Goal: Task Accomplishment & Management: Use online tool/utility

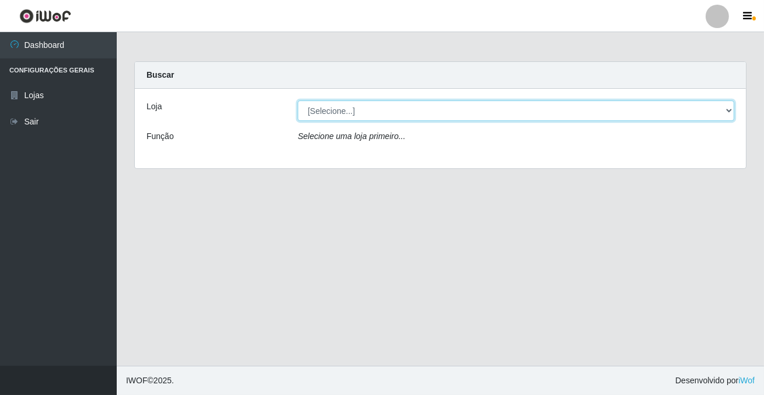
click at [354, 113] on select "[Selecione...] Rede Potiguar 2 - Macaíba" at bounding box center [516, 110] width 437 height 20
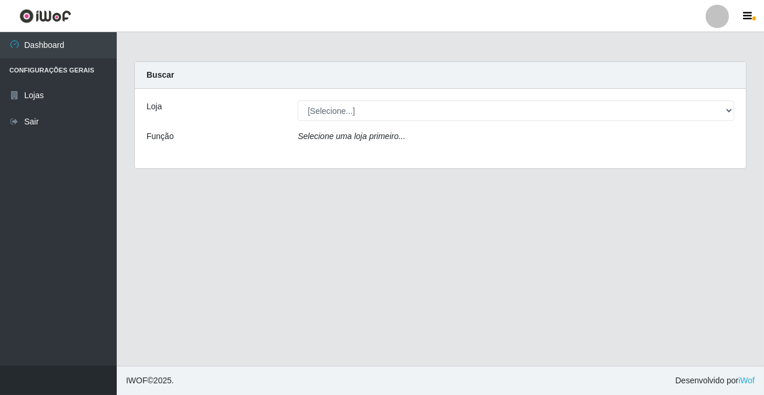
click at [357, 144] on div "Selecione uma loja primeiro..." at bounding box center [516, 138] width 454 height 17
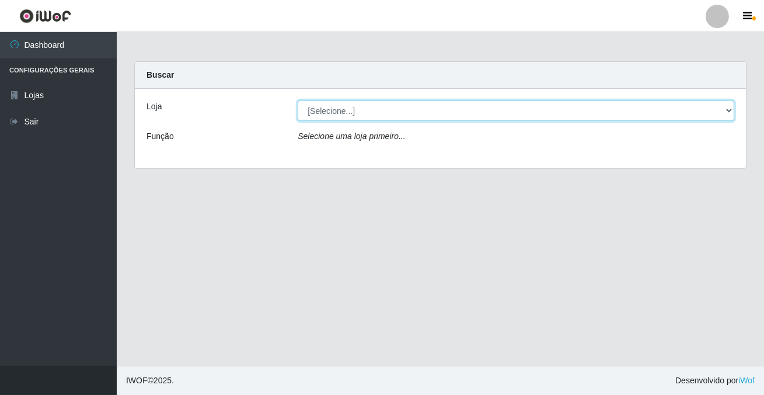
click at [355, 111] on select "[Selecione...] Rede Potiguar 2 - Macaíba" at bounding box center [516, 110] width 437 height 20
select select "101"
click at [298, 100] on select "[Selecione...] Rede Potiguar 2 - Macaíba" at bounding box center [516, 110] width 437 height 20
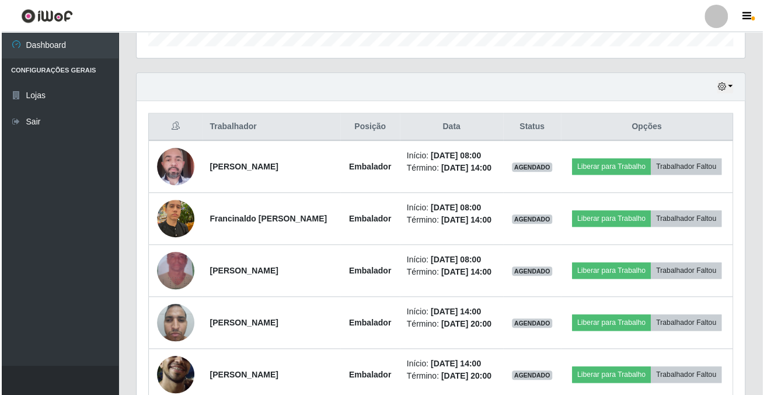
scroll to position [242, 608]
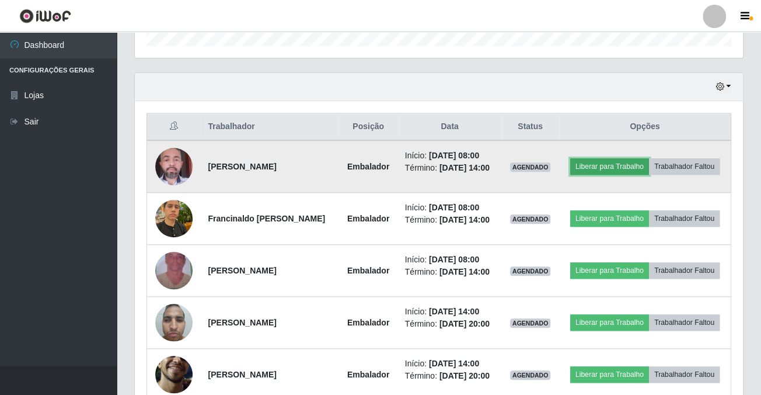
click at [611, 168] on button "Liberar para Trabalho" at bounding box center [609, 166] width 79 height 16
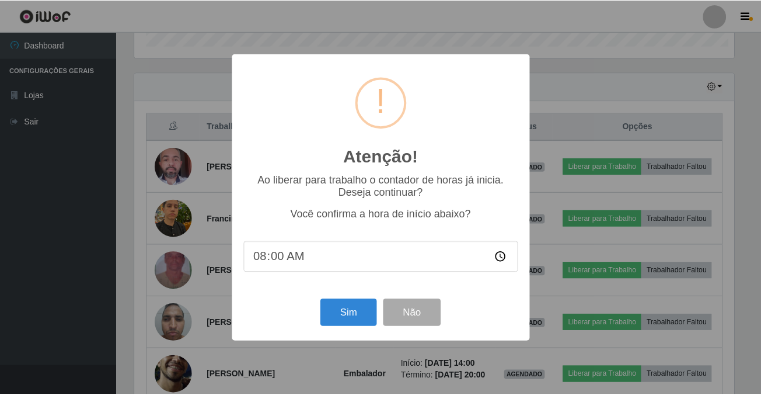
scroll to position [242, 602]
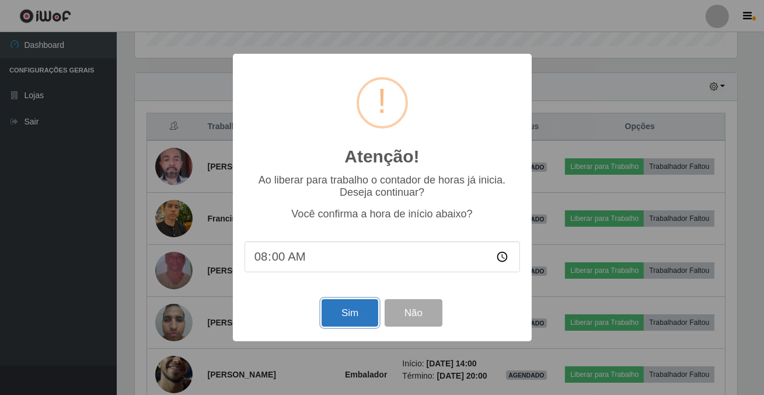
click at [344, 309] on button "Sim" at bounding box center [350, 312] width 57 height 27
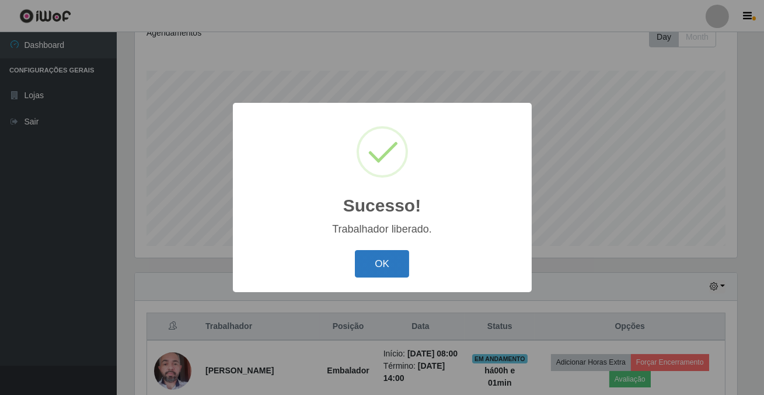
click at [386, 273] on button "OK" at bounding box center [382, 263] width 54 height 27
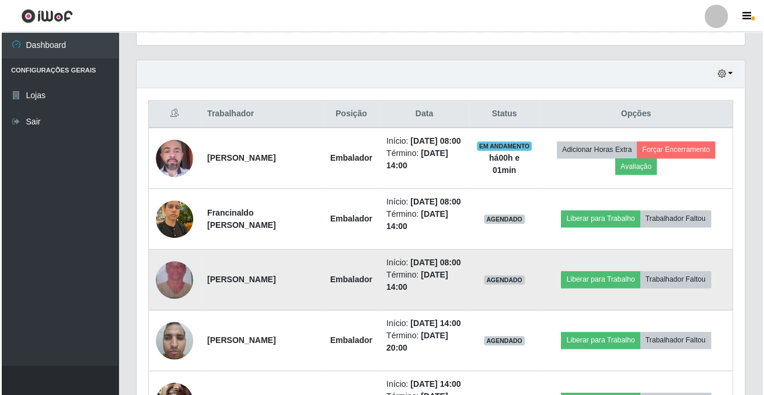
scroll to position [437, 0]
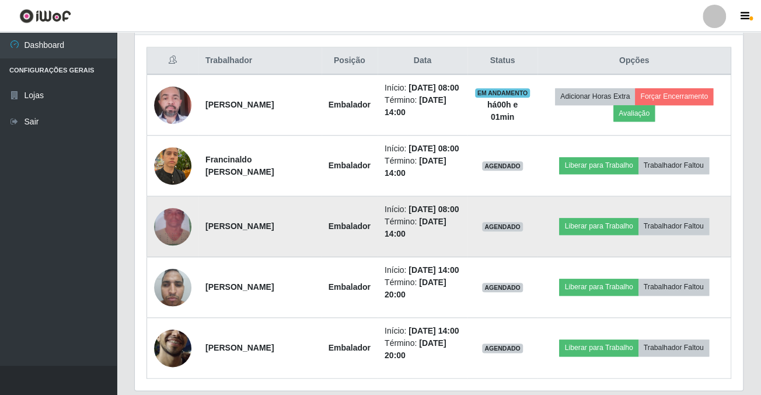
click at [175, 253] on img at bounding box center [172, 226] width 37 height 67
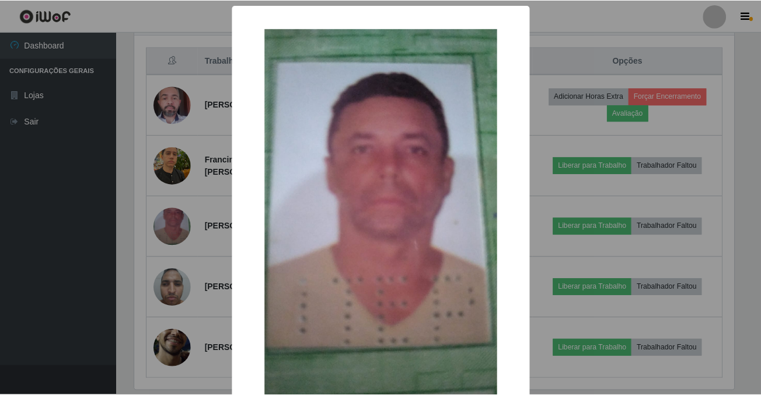
scroll to position [123, 0]
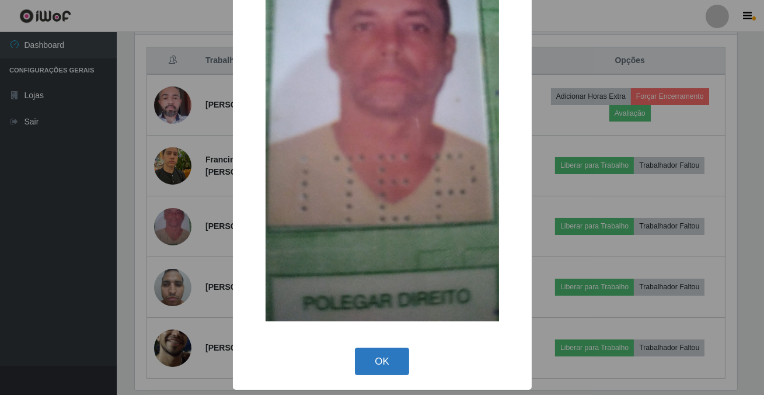
click at [376, 370] on button "OK" at bounding box center [382, 360] width 54 height 27
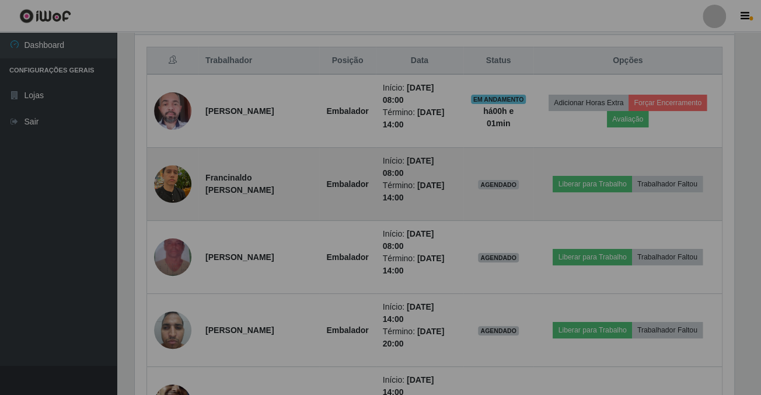
scroll to position [242, 608]
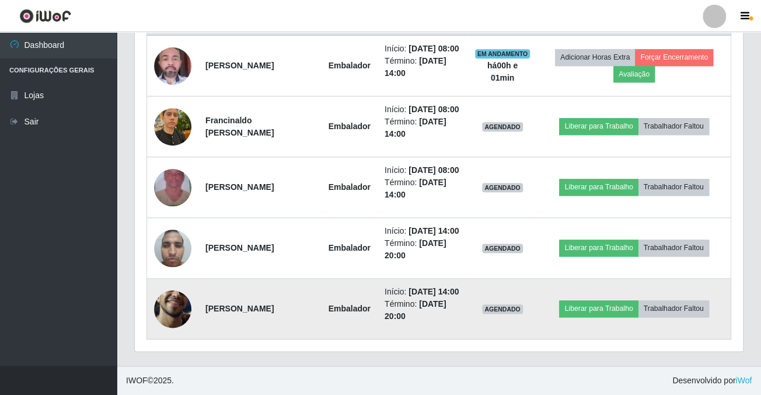
click at [172, 290] on img at bounding box center [172, 308] width 37 height 83
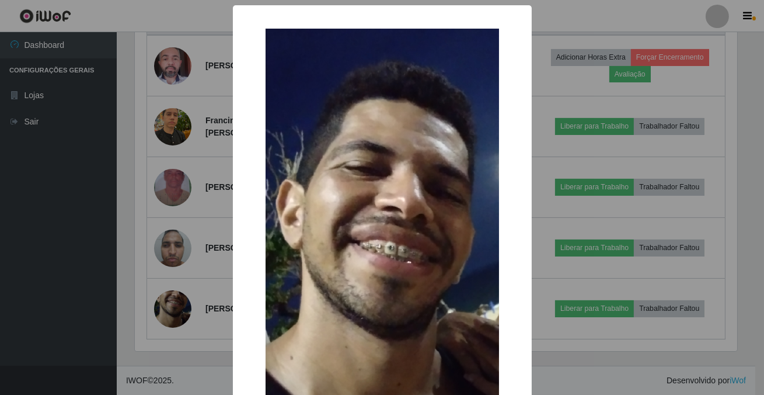
scroll to position [212, 0]
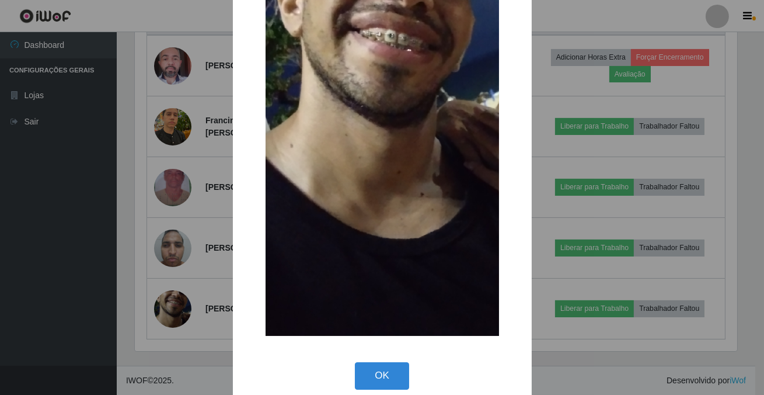
click at [363, 391] on div "OK Cancel" at bounding box center [383, 375] width 276 height 33
drag, startPoint x: 384, startPoint y: 379, endPoint x: 326, endPoint y: 357, distance: 61.9
click at [384, 378] on button "OK" at bounding box center [382, 375] width 54 height 27
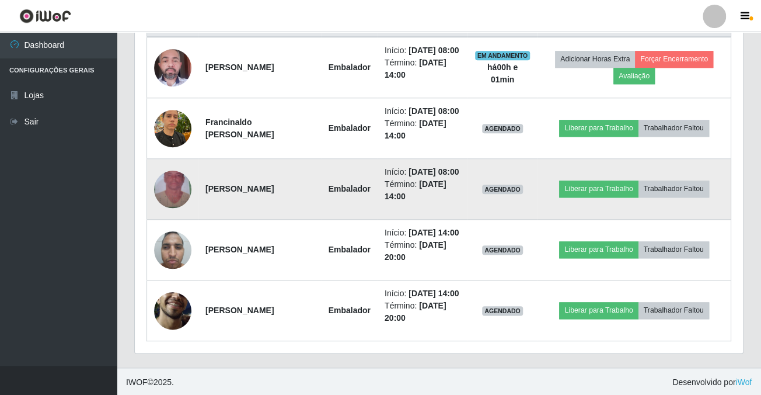
scroll to position [242, 608]
click at [175, 214] on img at bounding box center [172, 189] width 37 height 67
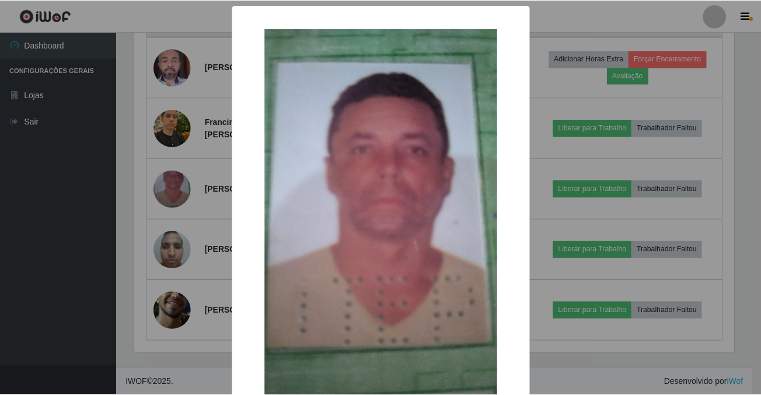
scroll to position [0, 0]
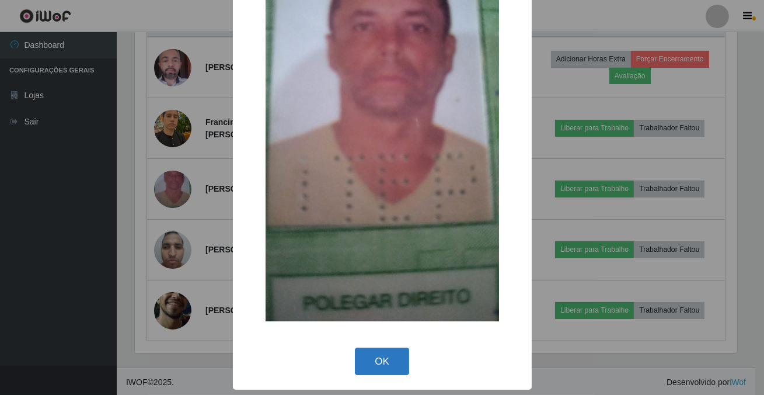
click at [366, 362] on button "OK" at bounding box center [382, 360] width 54 height 27
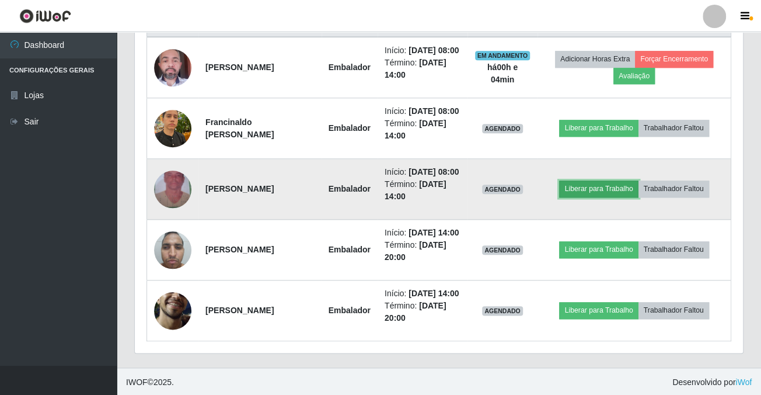
click at [607, 197] on button "Liberar para Trabalho" at bounding box center [598, 188] width 79 height 16
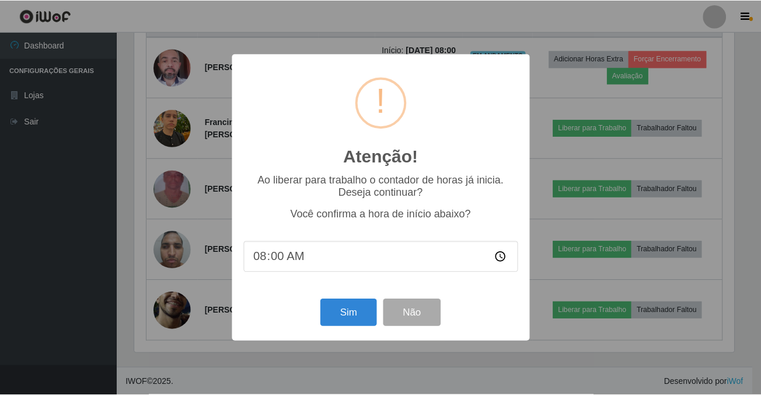
scroll to position [242, 602]
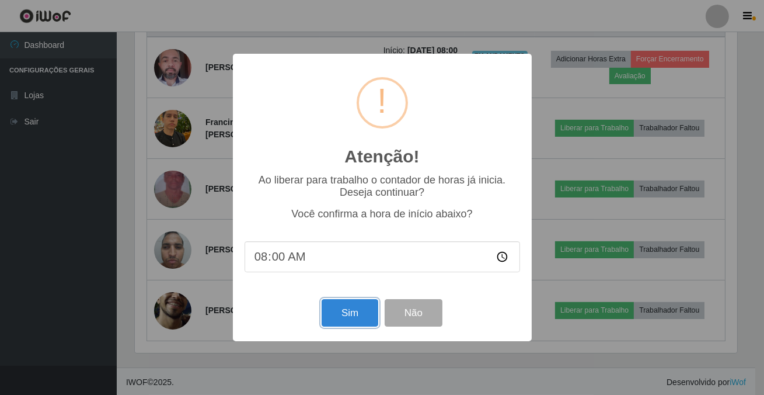
click at [332, 321] on button "Sim" at bounding box center [350, 312] width 57 height 27
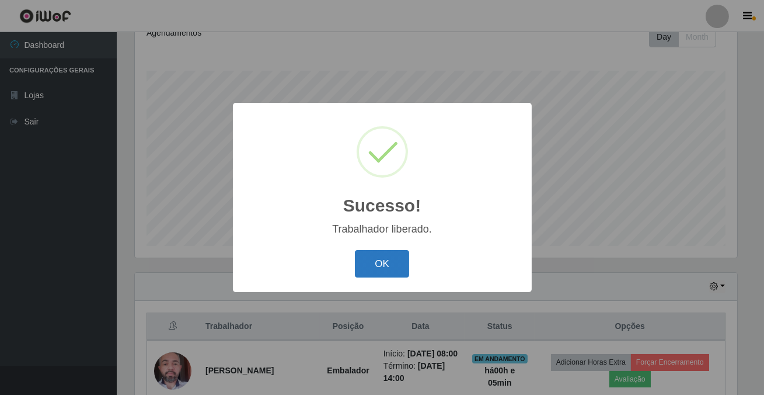
click at [375, 256] on button "OK" at bounding box center [382, 263] width 54 height 27
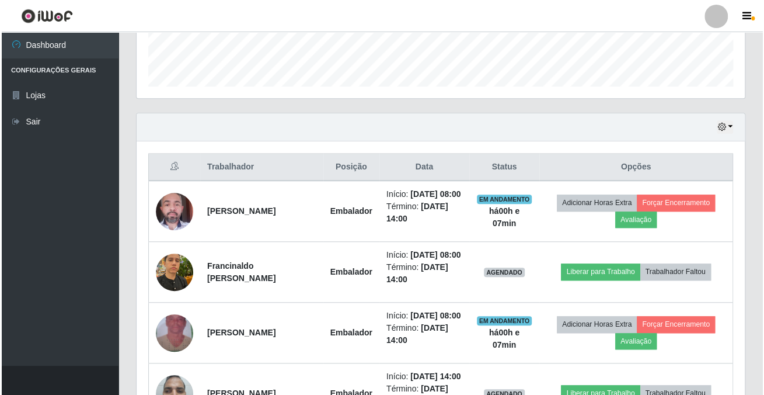
scroll to position [490, 0]
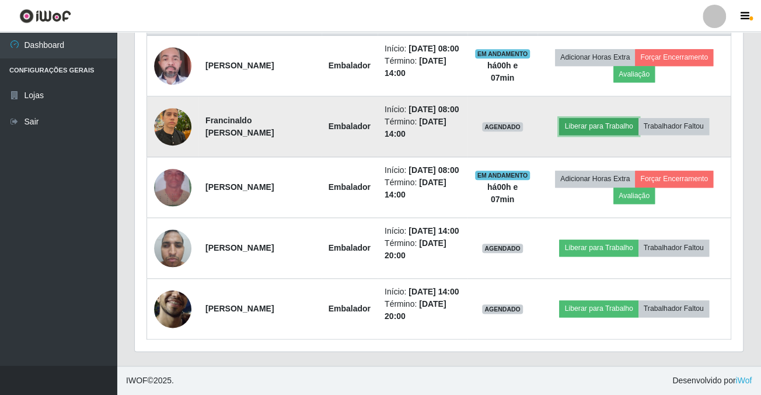
click at [604, 123] on button "Liberar para Trabalho" at bounding box center [598, 126] width 79 height 16
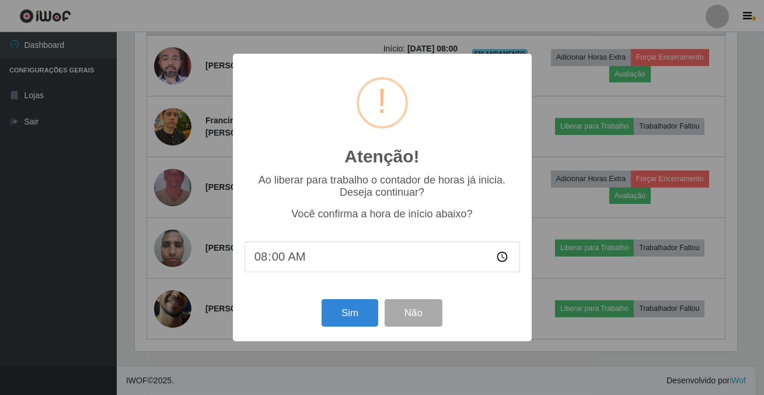
scroll to position [242, 602]
click at [327, 318] on button "Sim" at bounding box center [350, 312] width 57 height 27
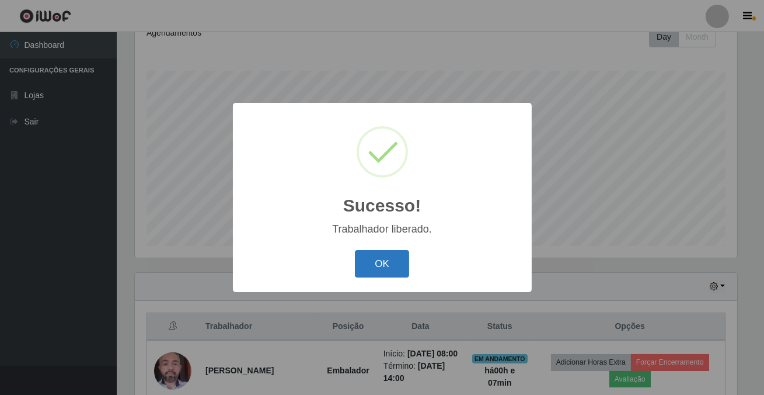
click at [369, 270] on button "OK" at bounding box center [382, 263] width 54 height 27
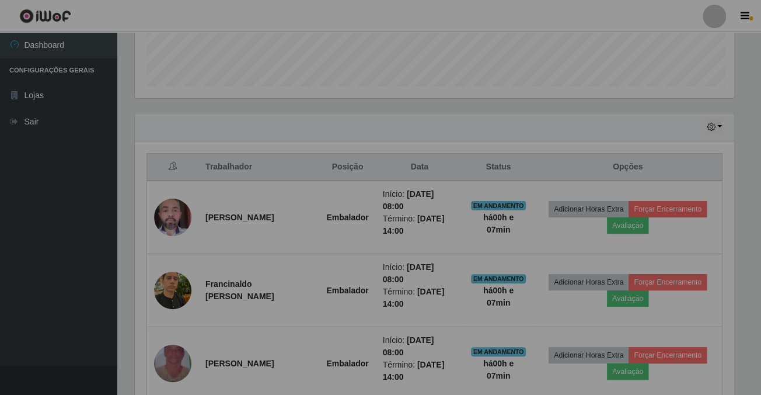
scroll to position [242, 608]
